Goal: Task Accomplishment & Management: Use online tool/utility

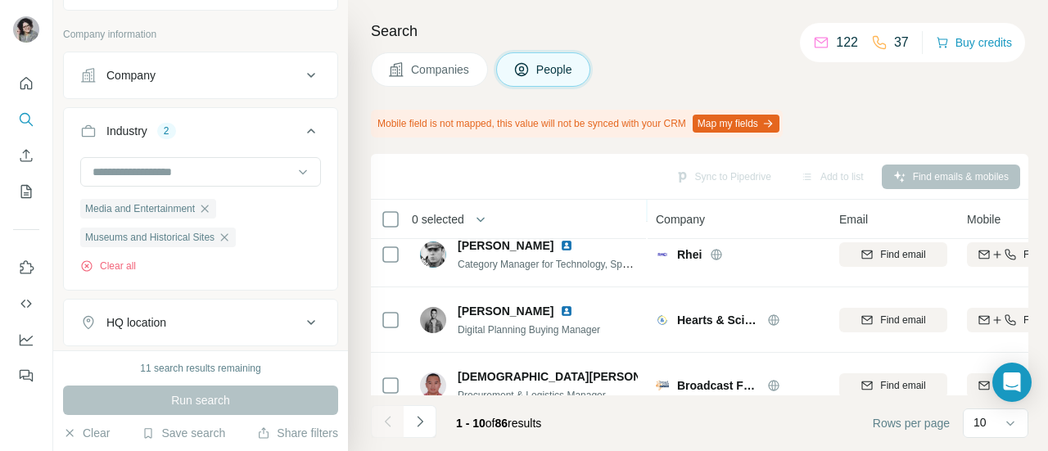
scroll to position [506, 0]
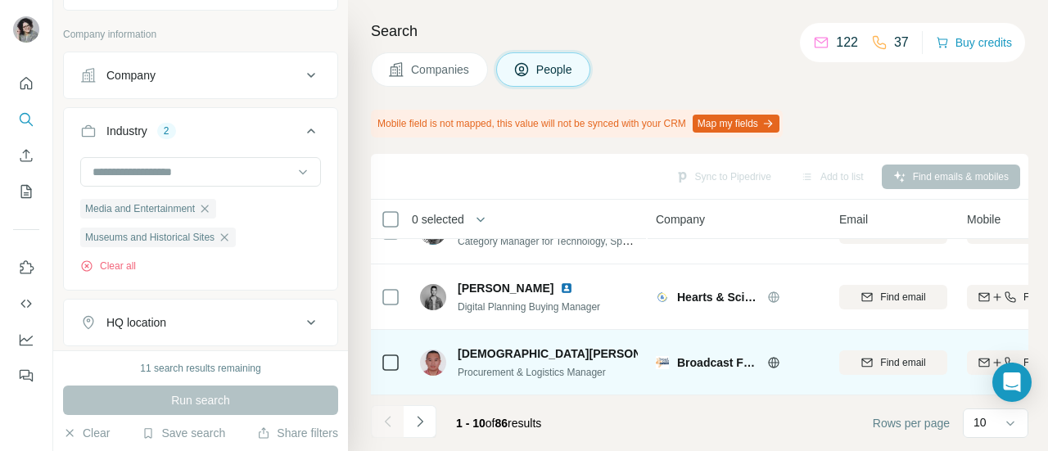
click at [773, 356] on icon at bounding box center [773, 362] width 13 height 13
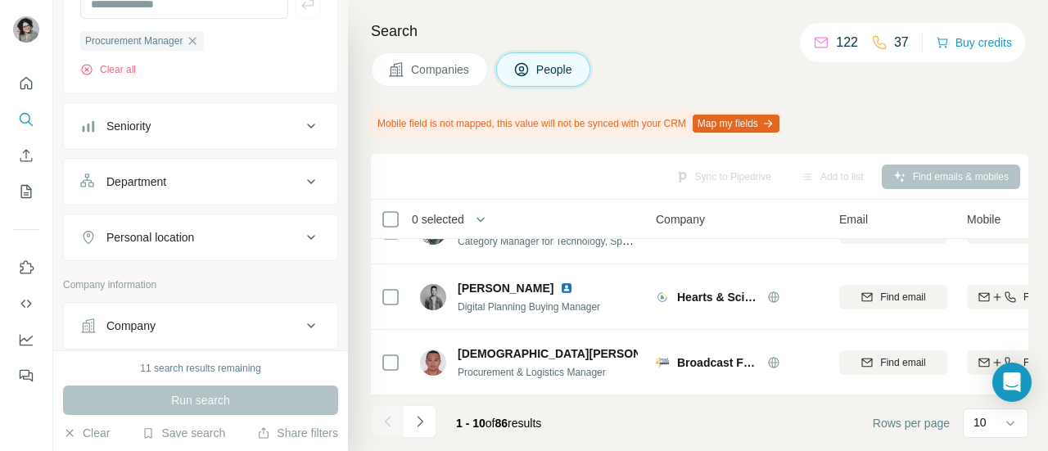
scroll to position [0, 0]
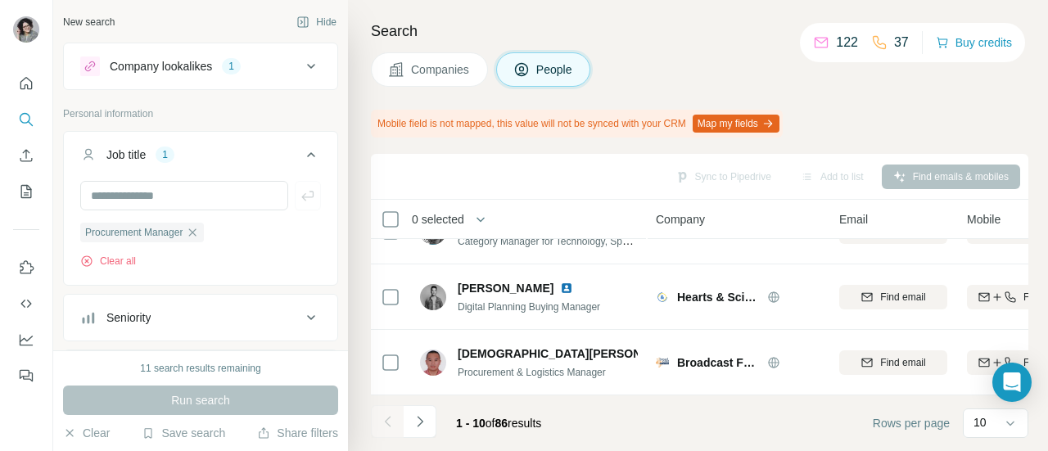
click at [306, 64] on icon at bounding box center [311, 67] width 20 height 20
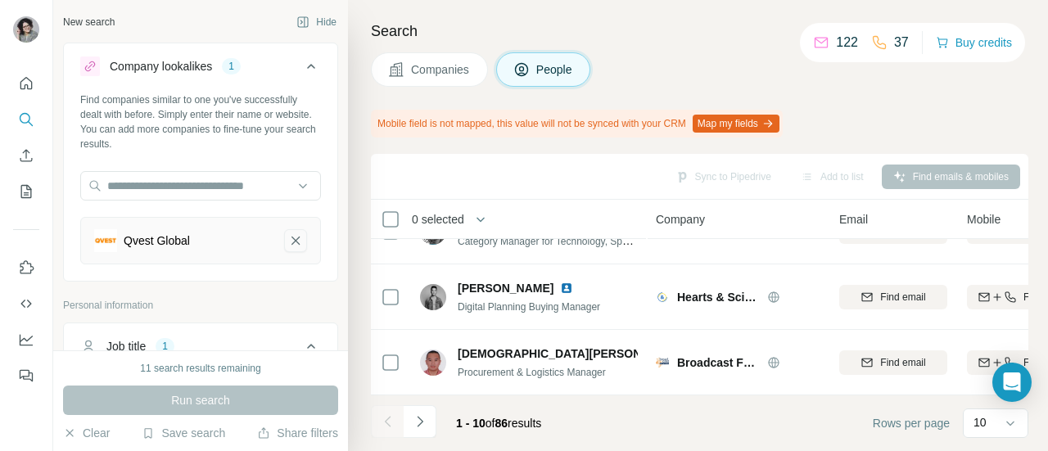
click at [288, 240] on icon "Qvest Global-remove-button" at bounding box center [295, 241] width 15 height 16
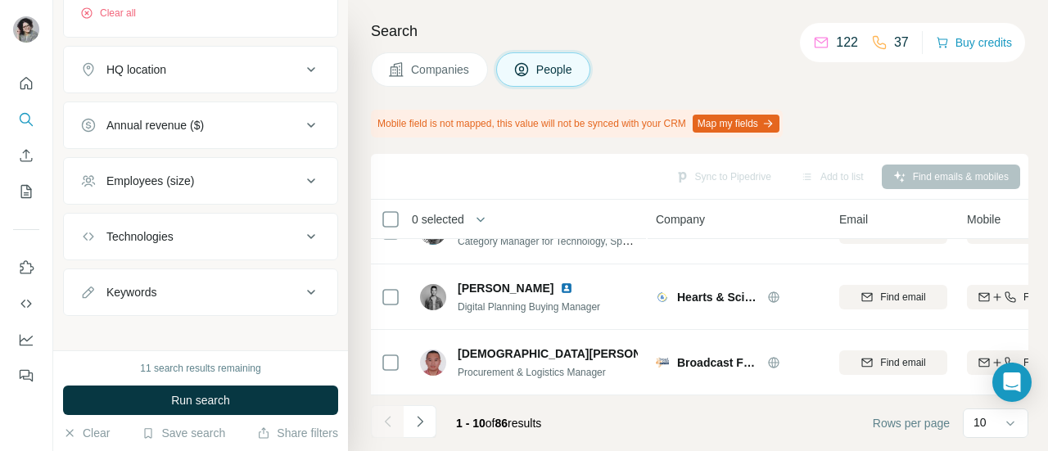
scroll to position [827, 0]
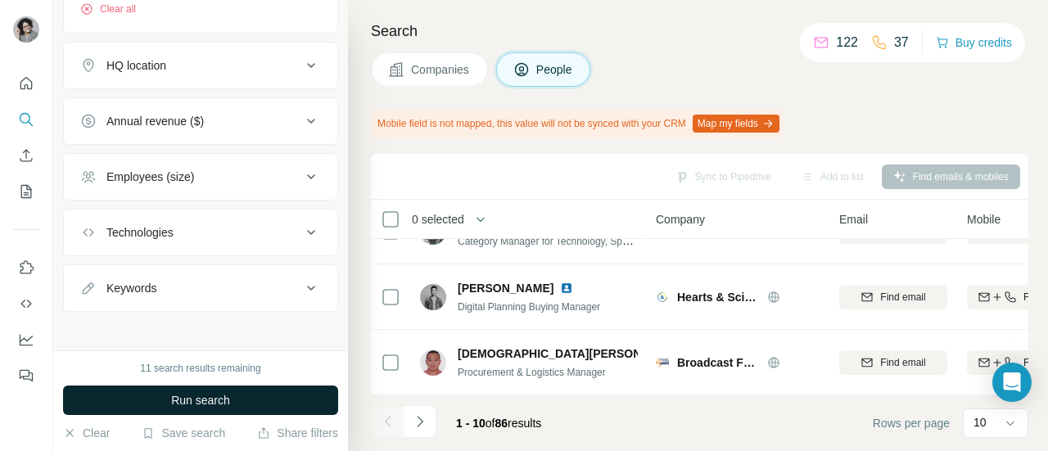
click at [252, 397] on button "Run search" at bounding box center [200, 400] width 275 height 29
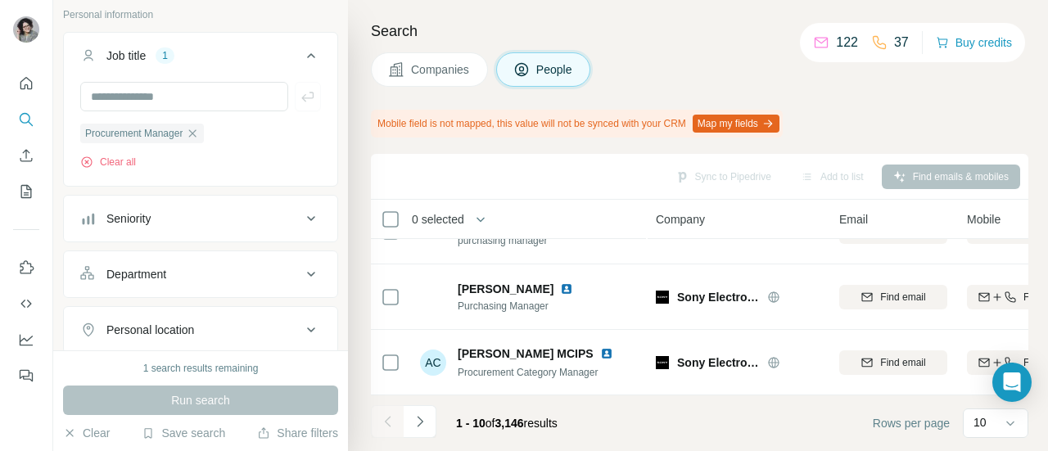
scroll to position [226, 0]
click at [200, 95] on input "text" at bounding box center [184, 97] width 208 height 29
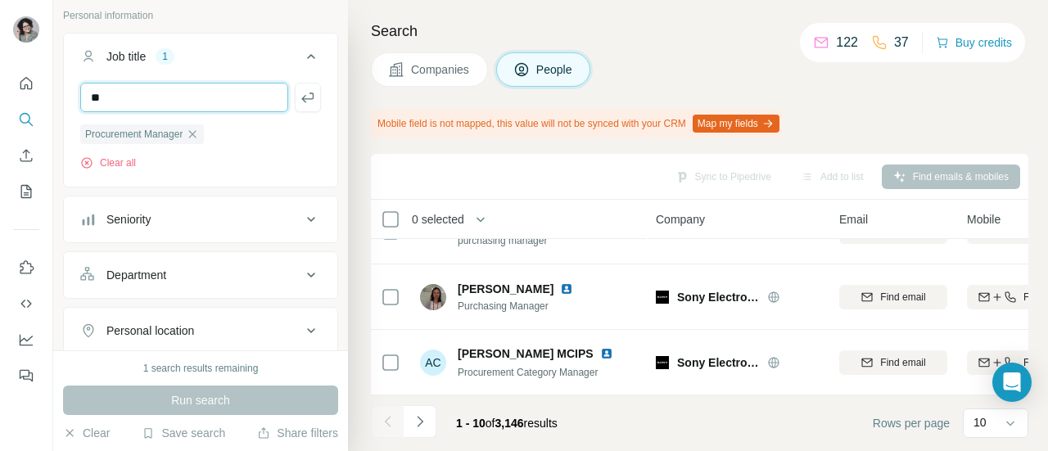
type input "*"
type input "**********"
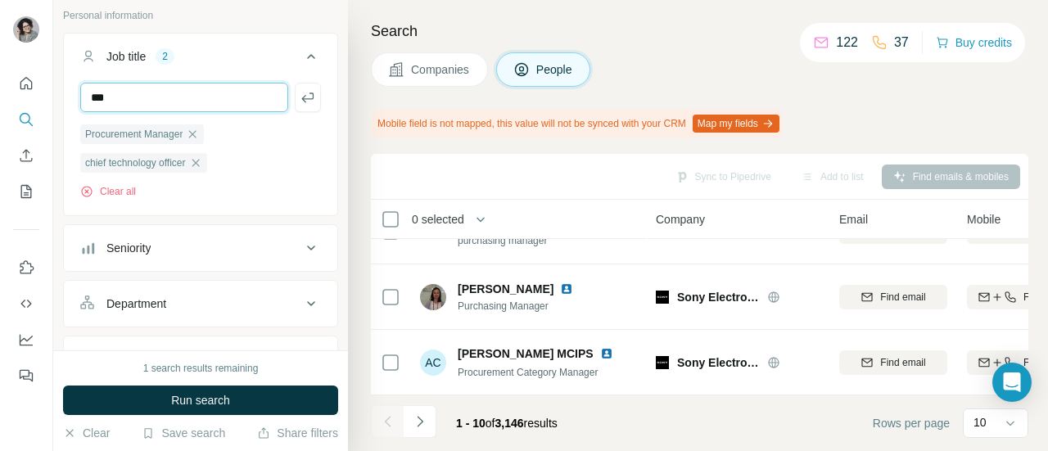
type input "***"
type input "****"
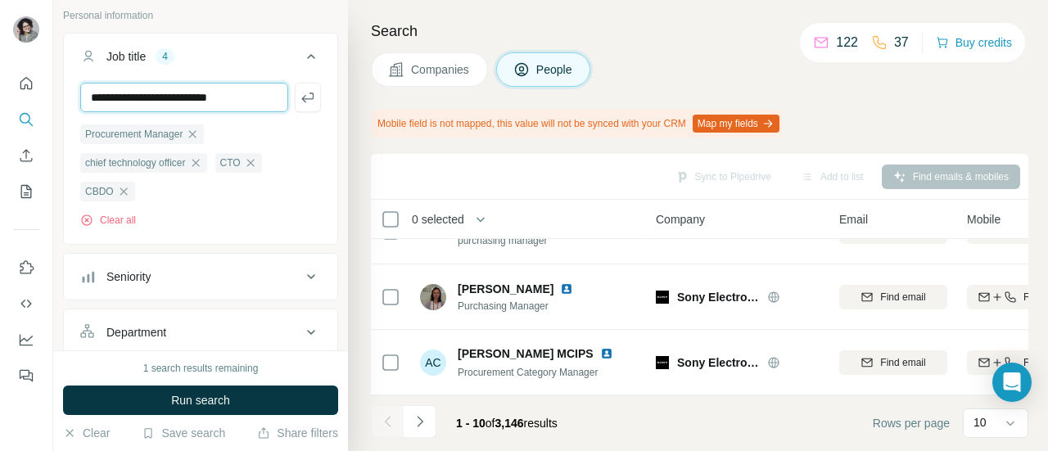
type input "**********"
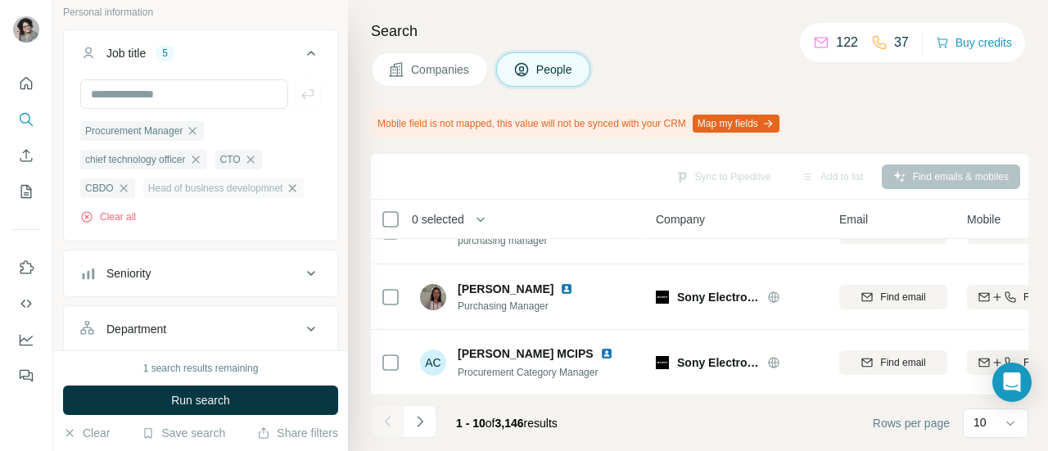
click at [289, 192] on icon "button" at bounding box center [292, 187] width 7 height 7
click at [176, 99] on input "text" at bounding box center [184, 93] width 208 height 29
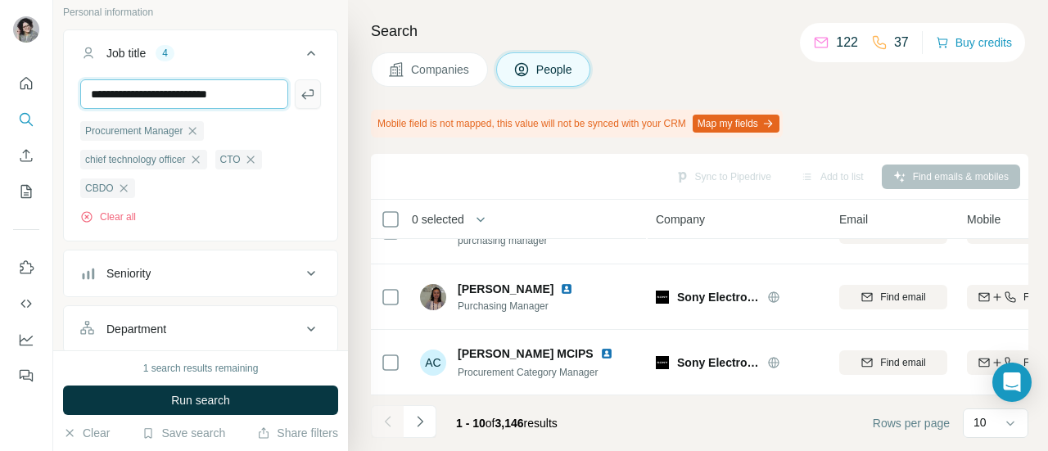
type input "**********"
click at [300, 98] on icon "button" at bounding box center [308, 94] width 16 height 16
click at [219, 93] on input "text" at bounding box center [184, 93] width 208 height 29
click at [224, 93] on input "text" at bounding box center [184, 93] width 208 height 29
type input "**********"
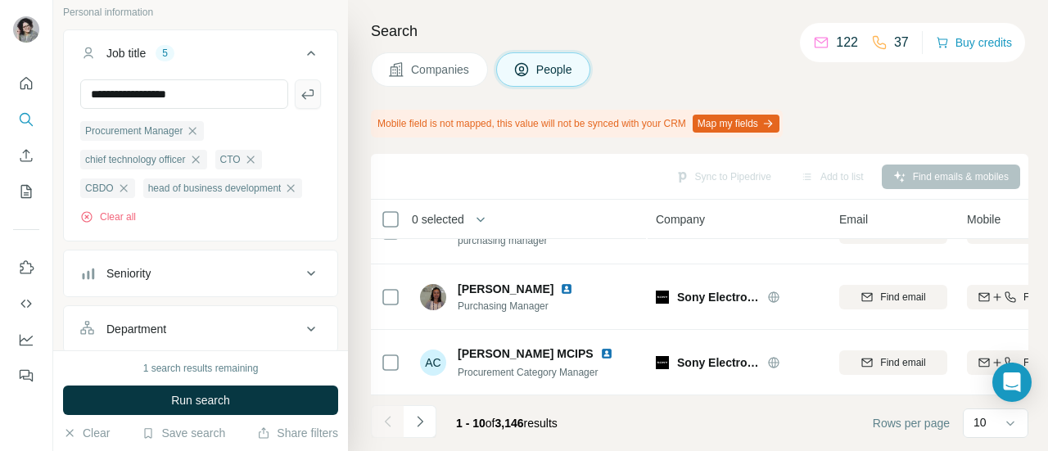
click at [305, 102] on button "button" at bounding box center [308, 93] width 26 height 29
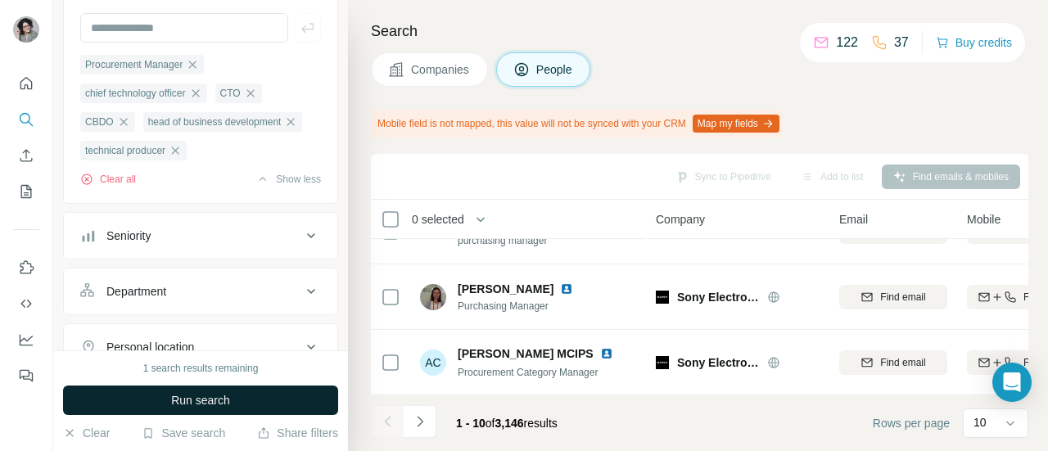
scroll to position [296, 0]
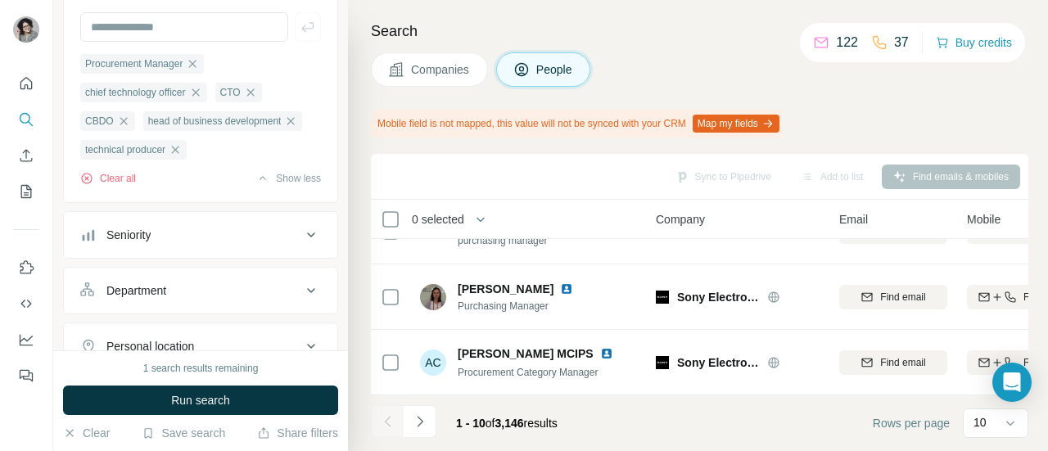
drag, startPoint x: 226, startPoint y: 404, endPoint x: 223, endPoint y: 163, distance: 240.8
click at [223, 163] on div "New search Hide Company lookalikes Find companies similar to one you've success…" at bounding box center [200, 225] width 295 height 451
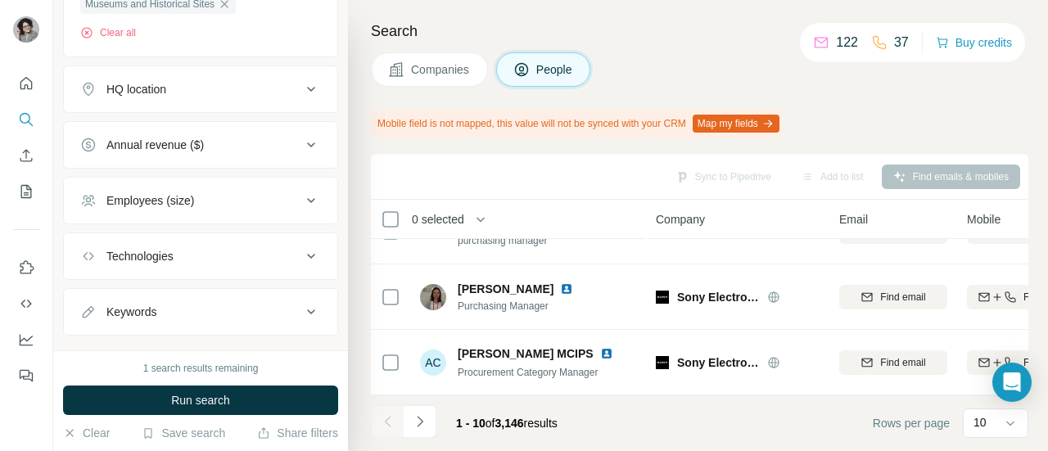
scroll to position [893, 0]
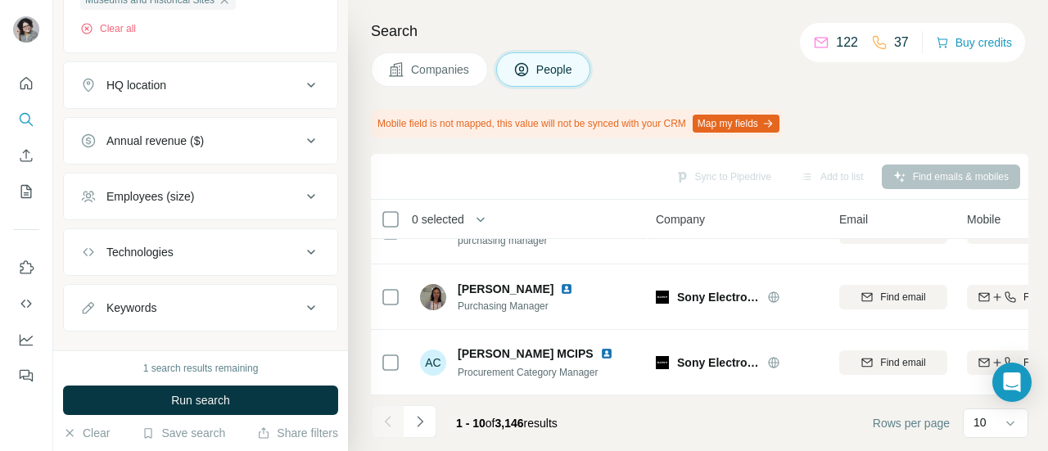
click at [208, 105] on button "HQ location" at bounding box center [201, 85] width 274 height 39
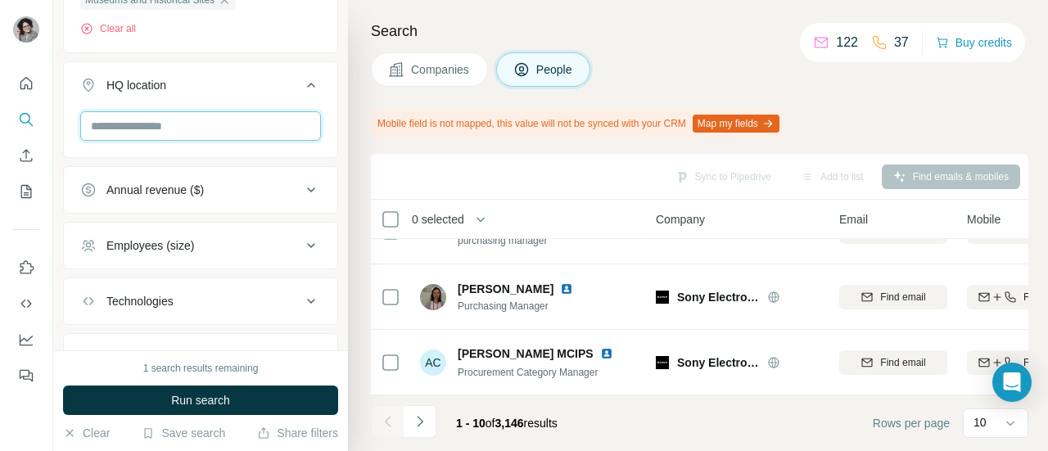
click at [206, 141] on input "text" at bounding box center [200, 125] width 241 height 29
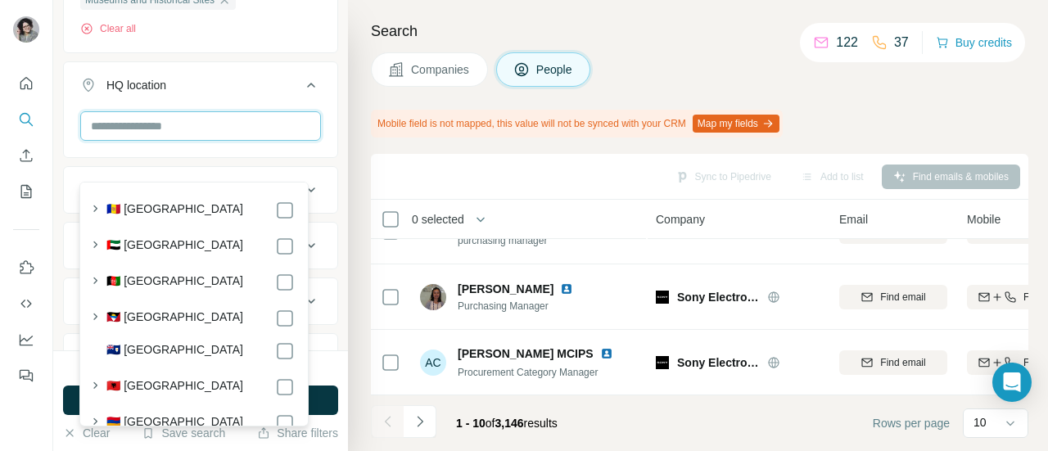
scroll to position [880, 0]
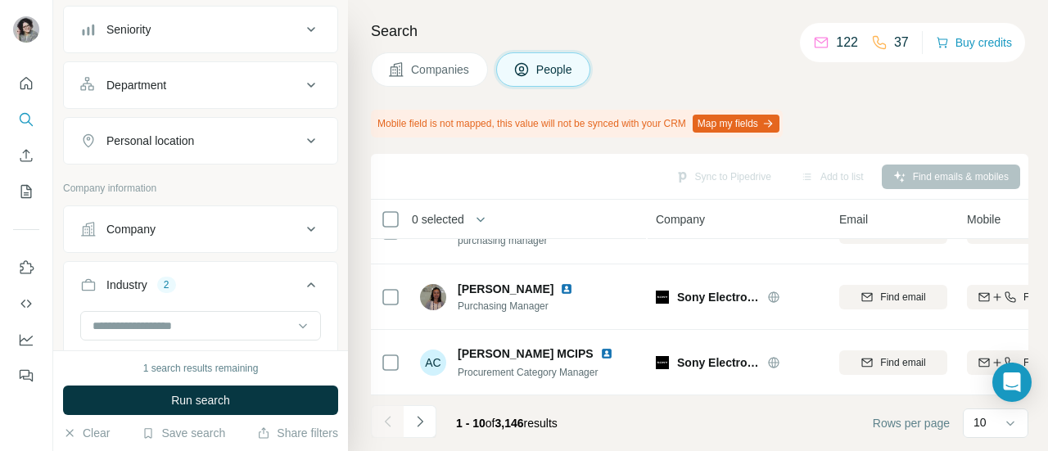
scroll to position [486, 0]
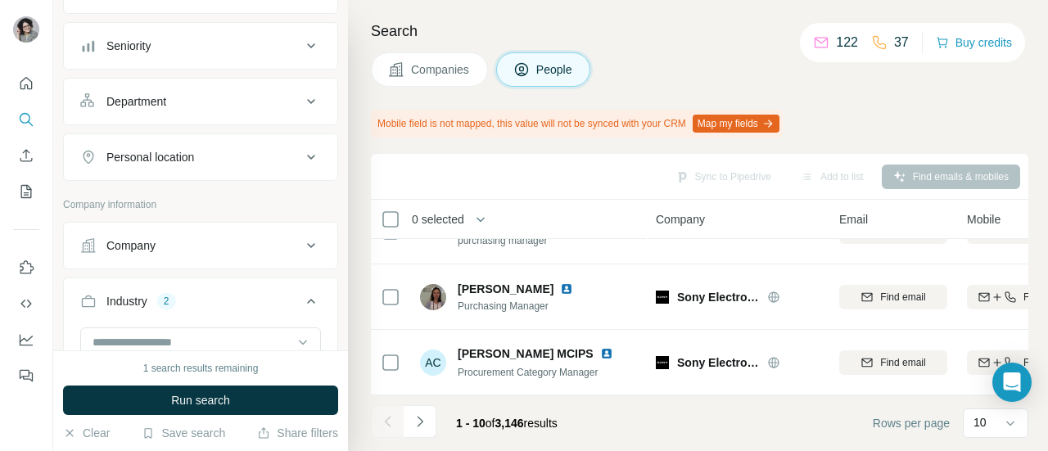
click at [301, 167] on icon at bounding box center [311, 157] width 20 height 20
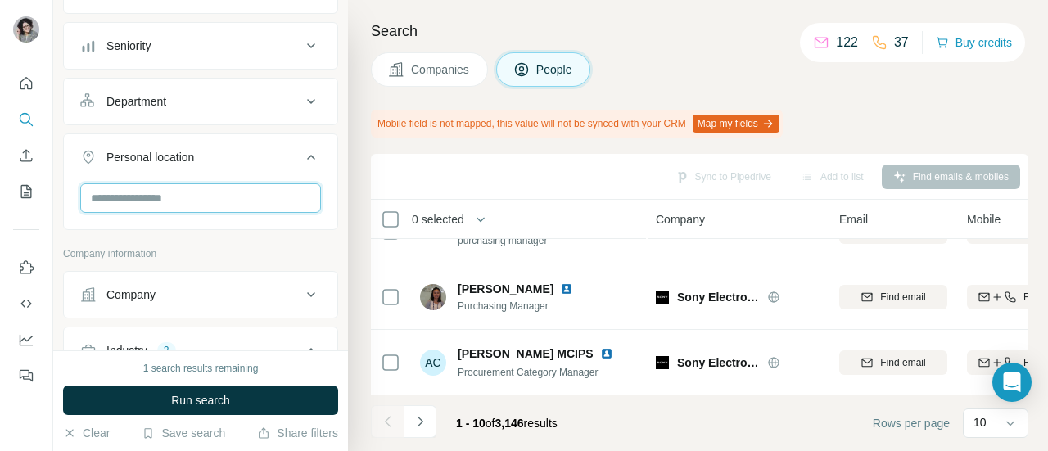
click at [183, 213] on input "text" at bounding box center [200, 197] width 241 height 29
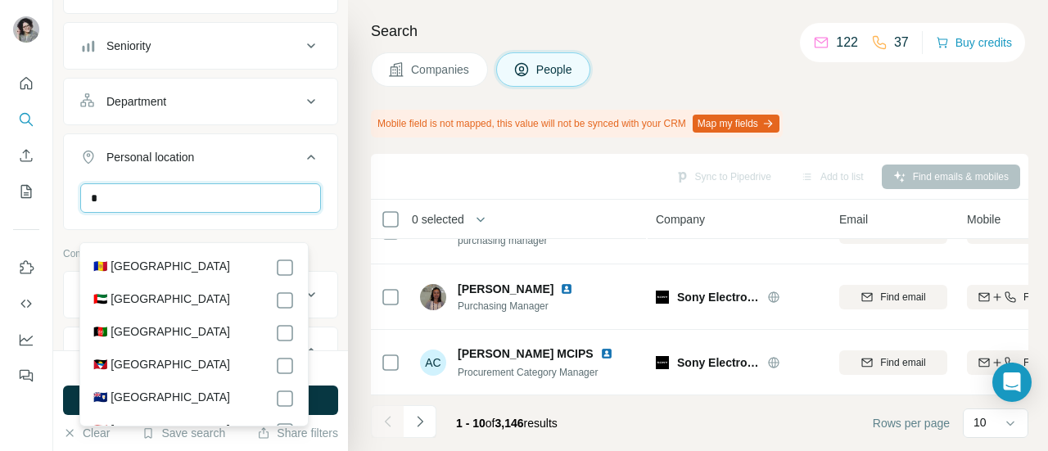
type input "*"
click at [307, 213] on input "*" at bounding box center [200, 197] width 241 height 29
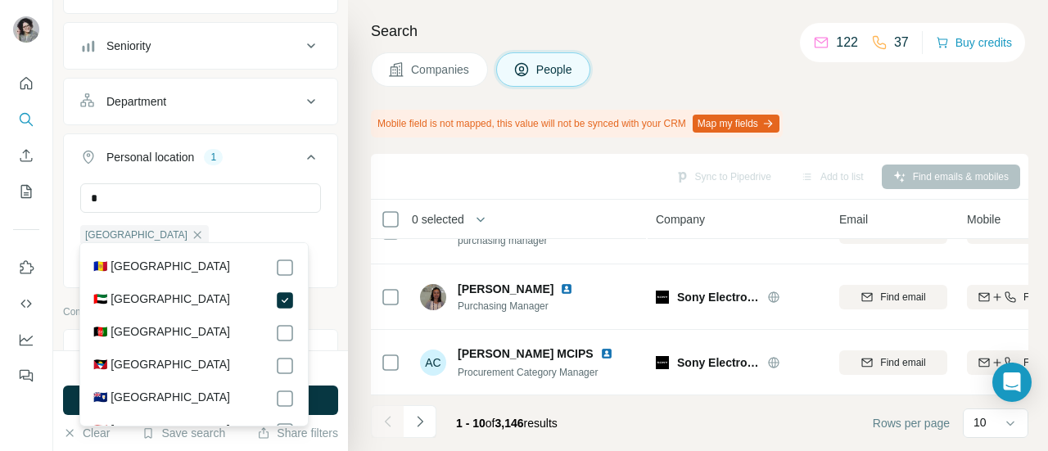
click at [318, 217] on div "* [GEOGRAPHIC_DATA] Clear all" at bounding box center [201, 233] width 274 height 101
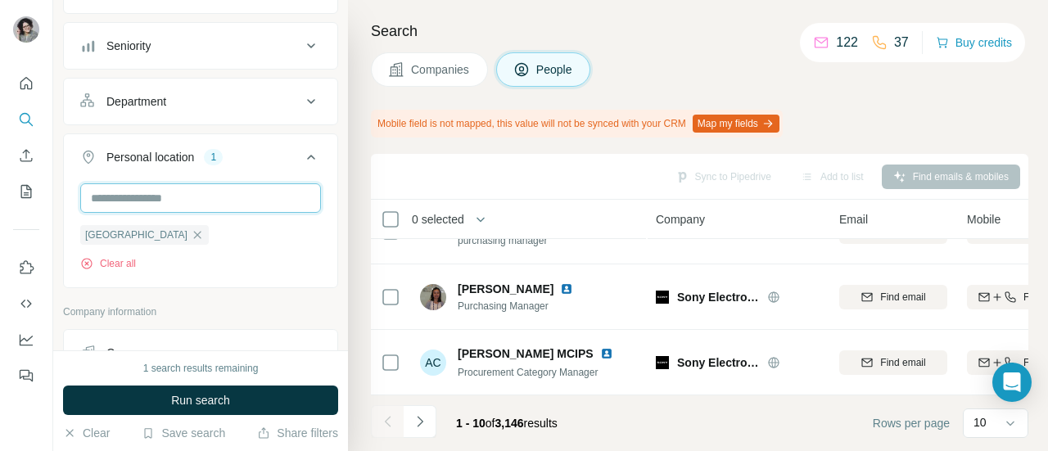
click at [200, 213] on input "text" at bounding box center [200, 197] width 241 height 29
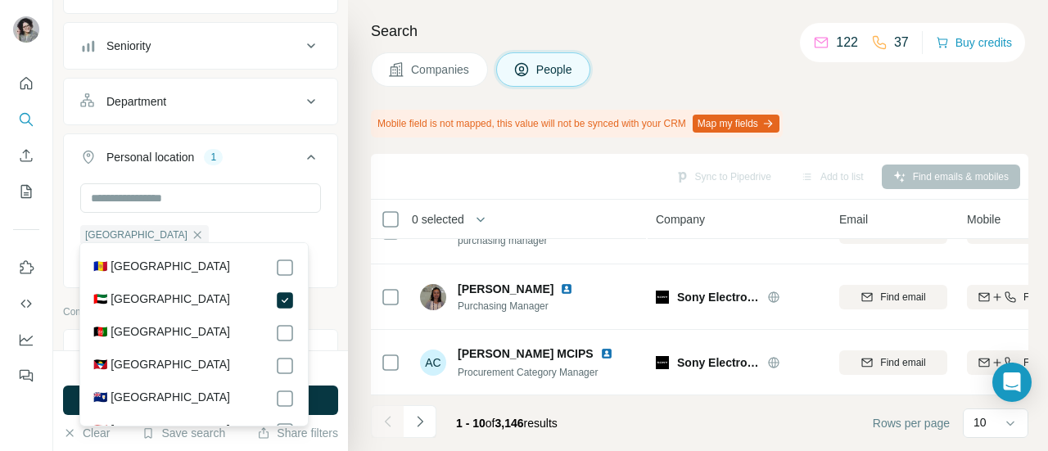
click at [319, 228] on div "[GEOGRAPHIC_DATA] Clear all" at bounding box center [201, 233] width 274 height 101
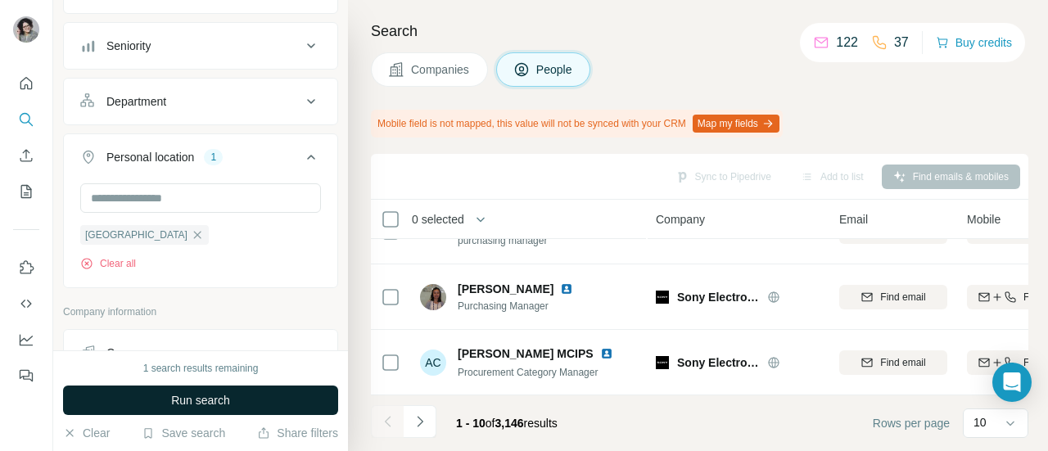
click at [230, 396] on span "Run search" at bounding box center [200, 400] width 59 height 16
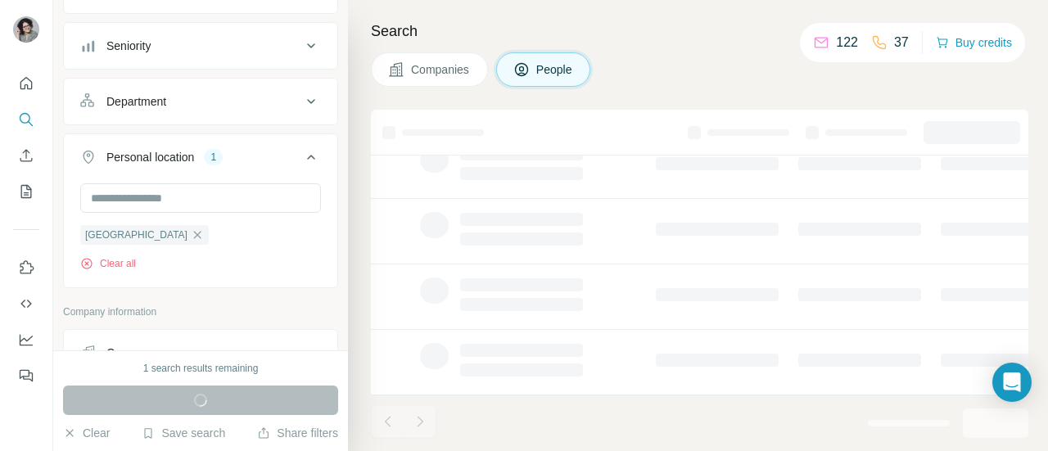
scroll to position [462, 0]
click at [670, 20] on h4 "Search" at bounding box center [700, 31] width 658 height 23
